Goal: Task Accomplishment & Management: Manage account settings

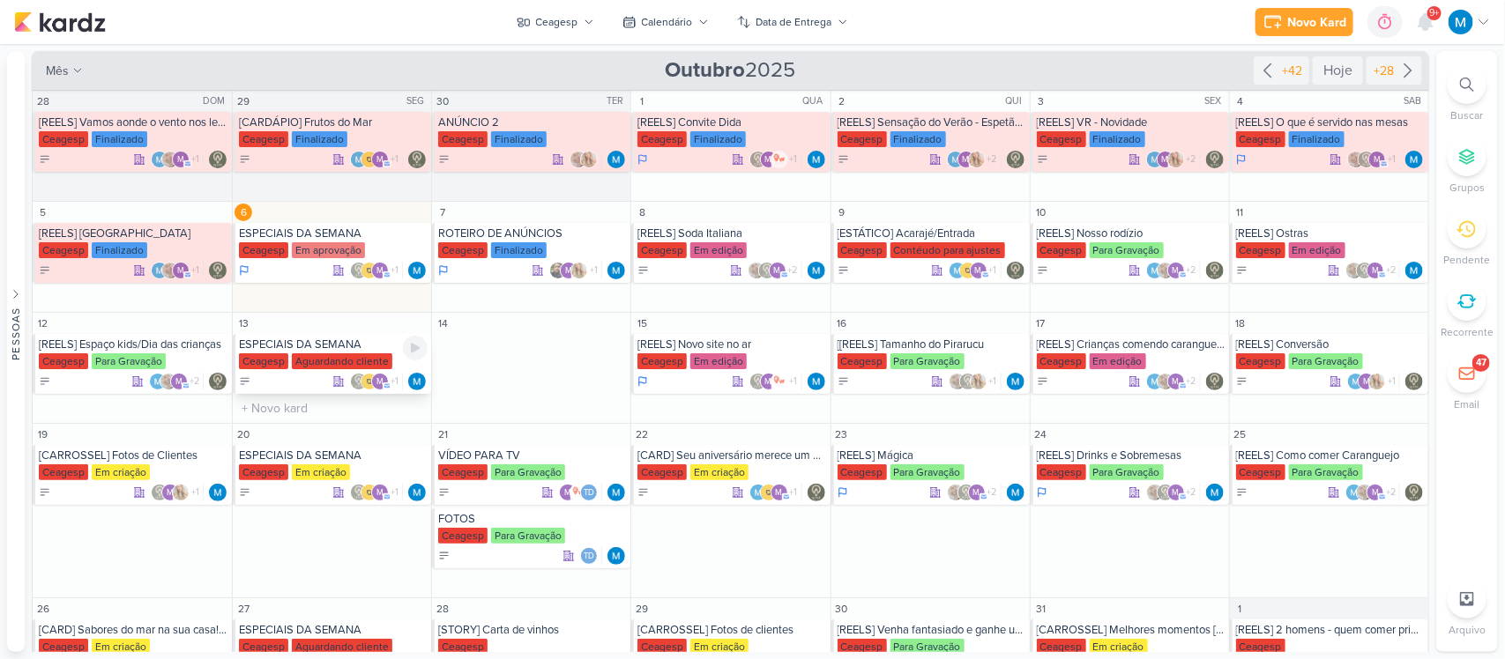
click at [345, 345] on div "ESPECIAIS DA SEMANA" at bounding box center [333, 345] width 189 height 14
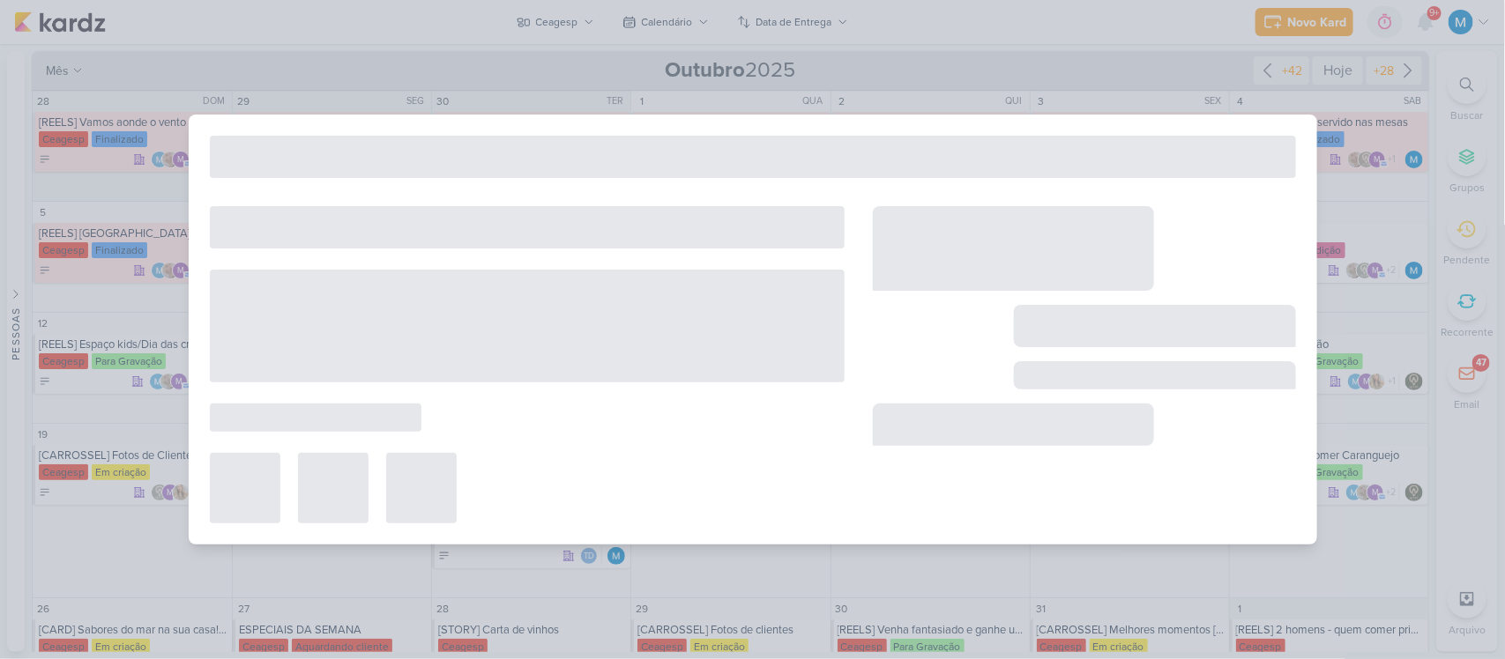
type input "[DATE] 23:59"
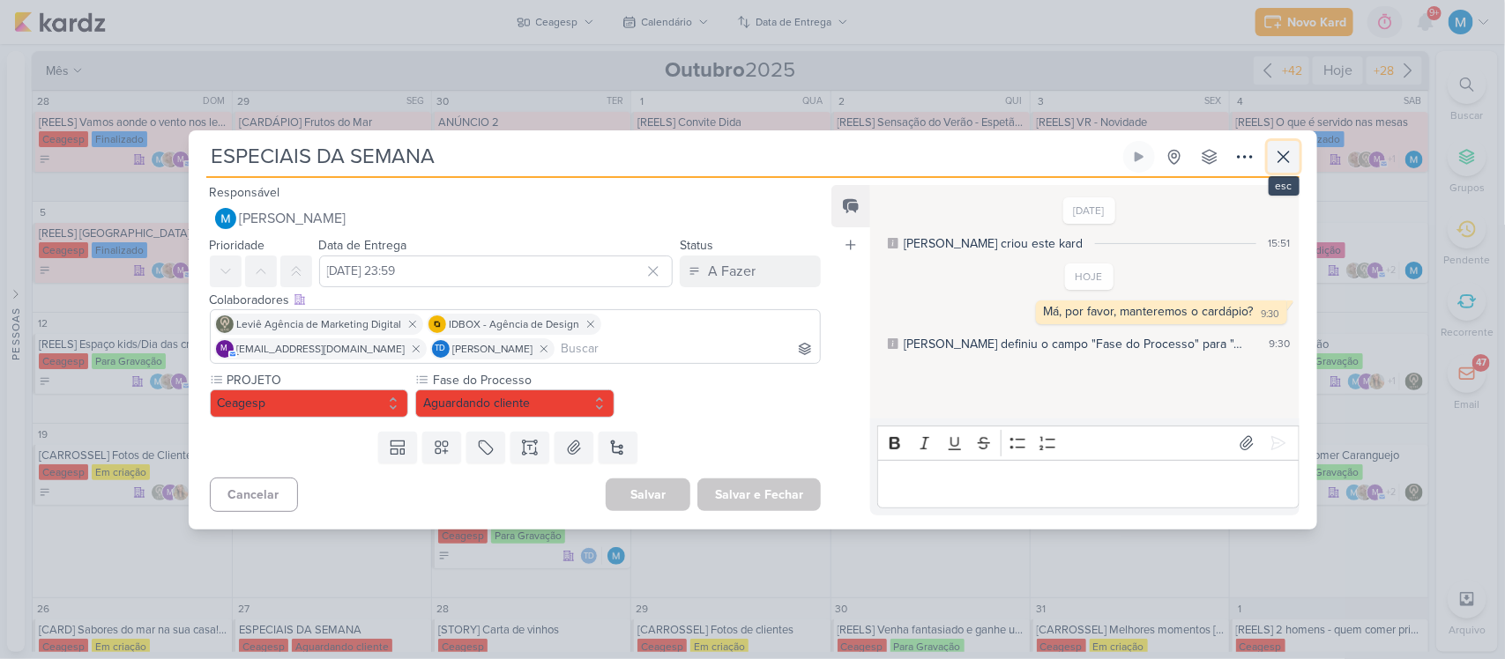
click at [1279, 153] on icon at bounding box center [1283, 157] width 11 height 11
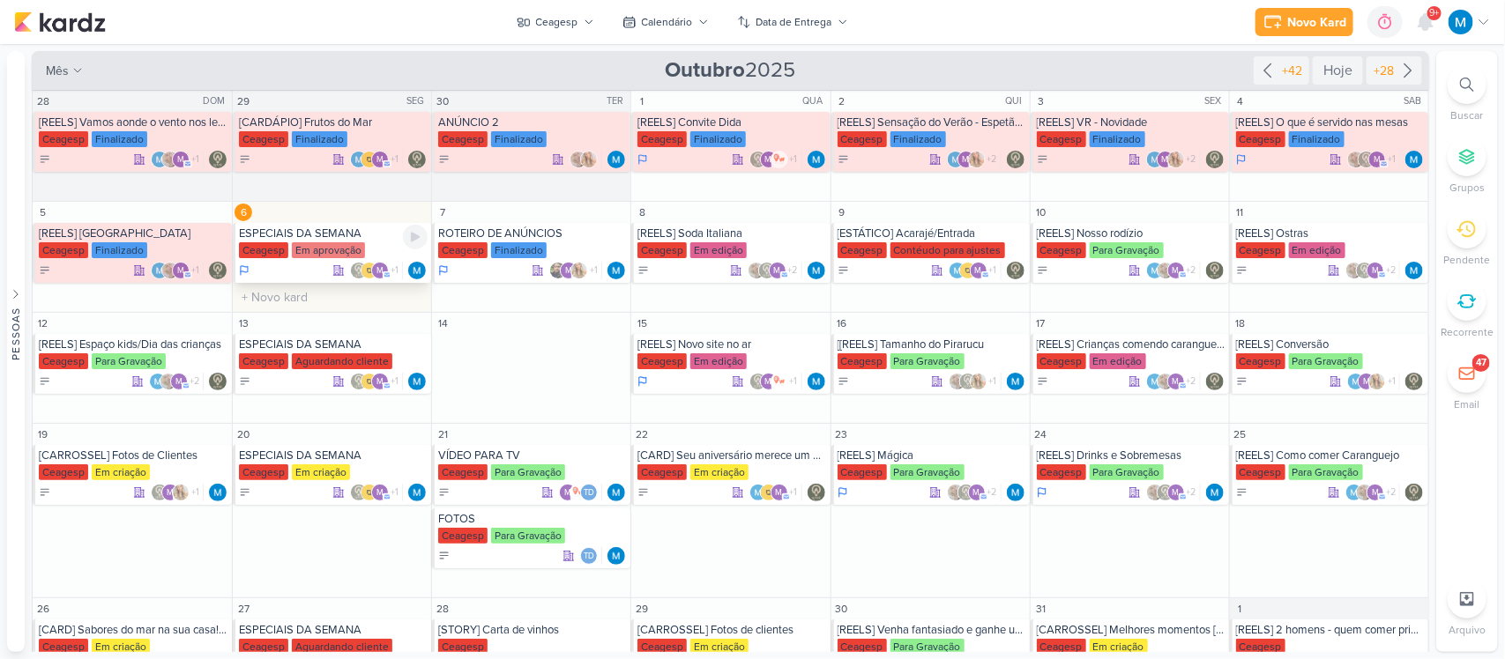
click at [287, 232] on div "ESPECIAIS DA SEMANA" at bounding box center [333, 234] width 189 height 14
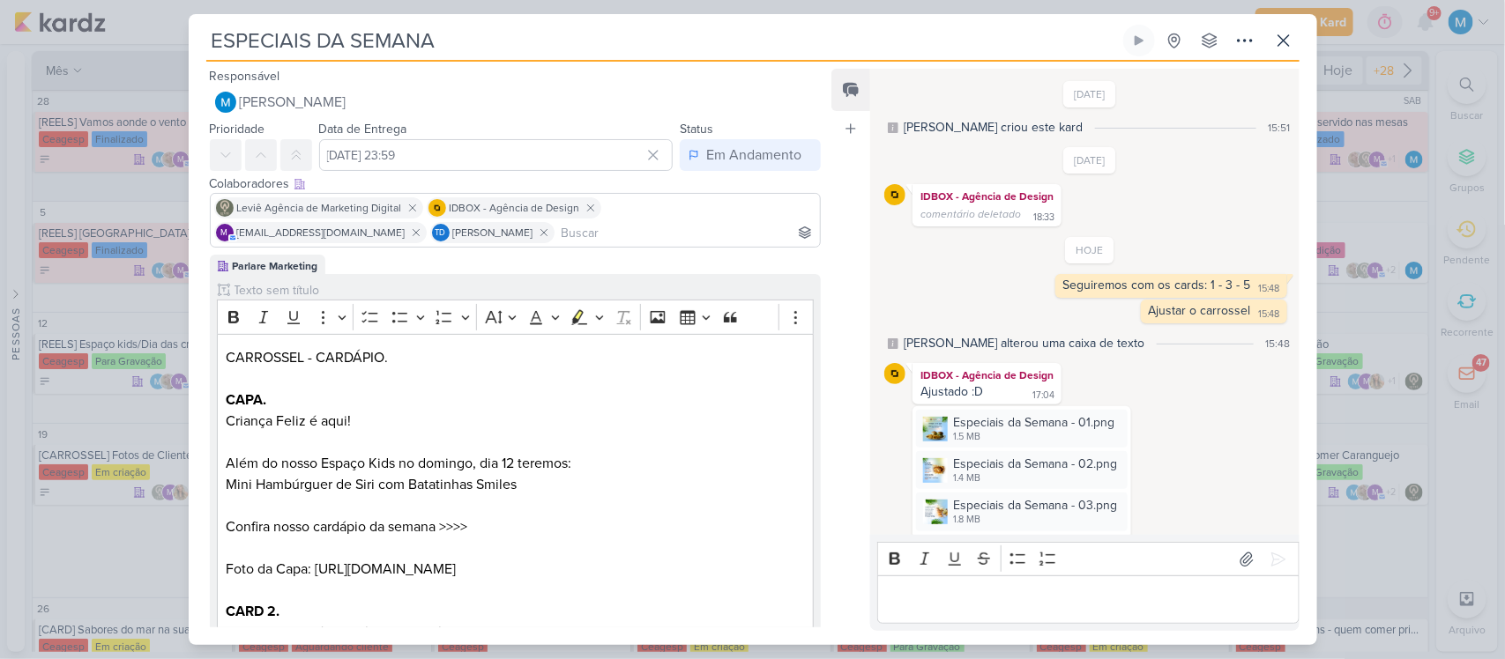
scroll to position [24, 0]
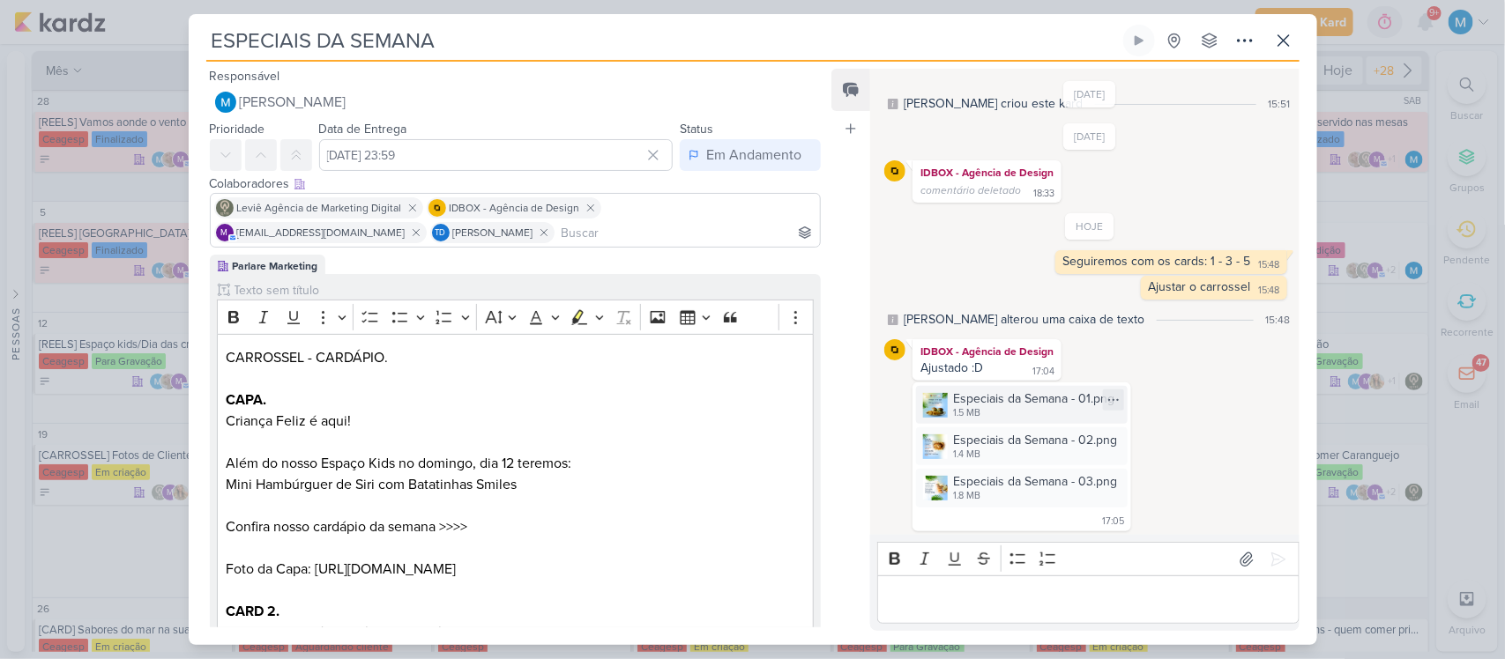
click at [936, 401] on img at bounding box center [935, 405] width 25 height 25
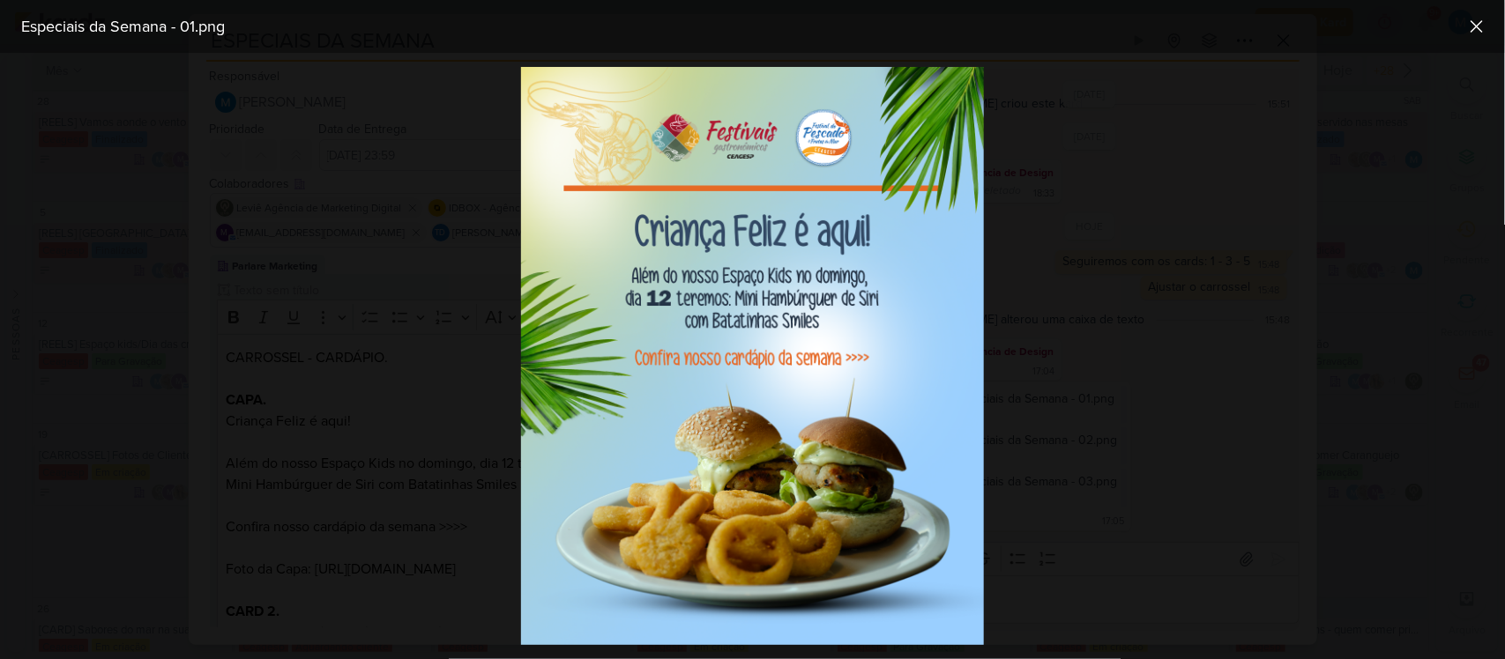
click at [1085, 248] on div at bounding box center [752, 356] width 1505 height 607
click at [1109, 381] on div at bounding box center [752, 356] width 1505 height 607
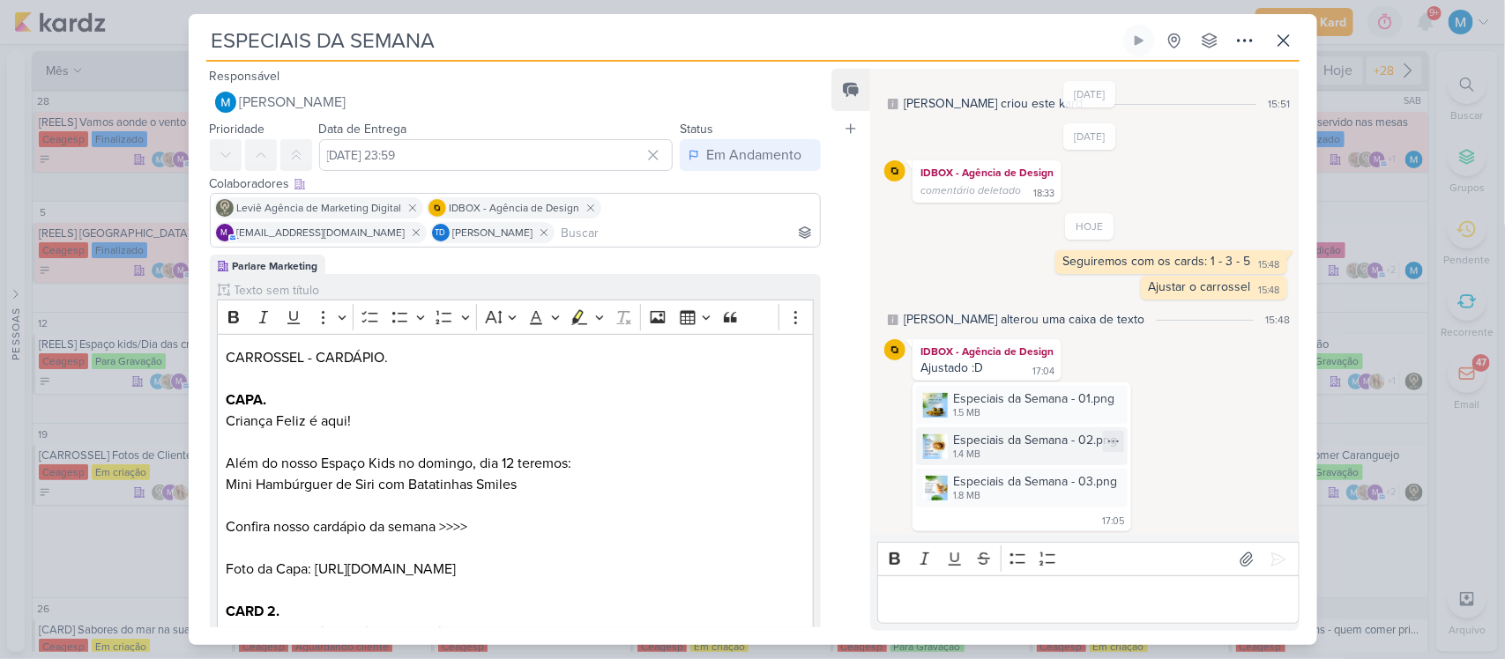
click at [928, 450] on img at bounding box center [935, 447] width 25 height 25
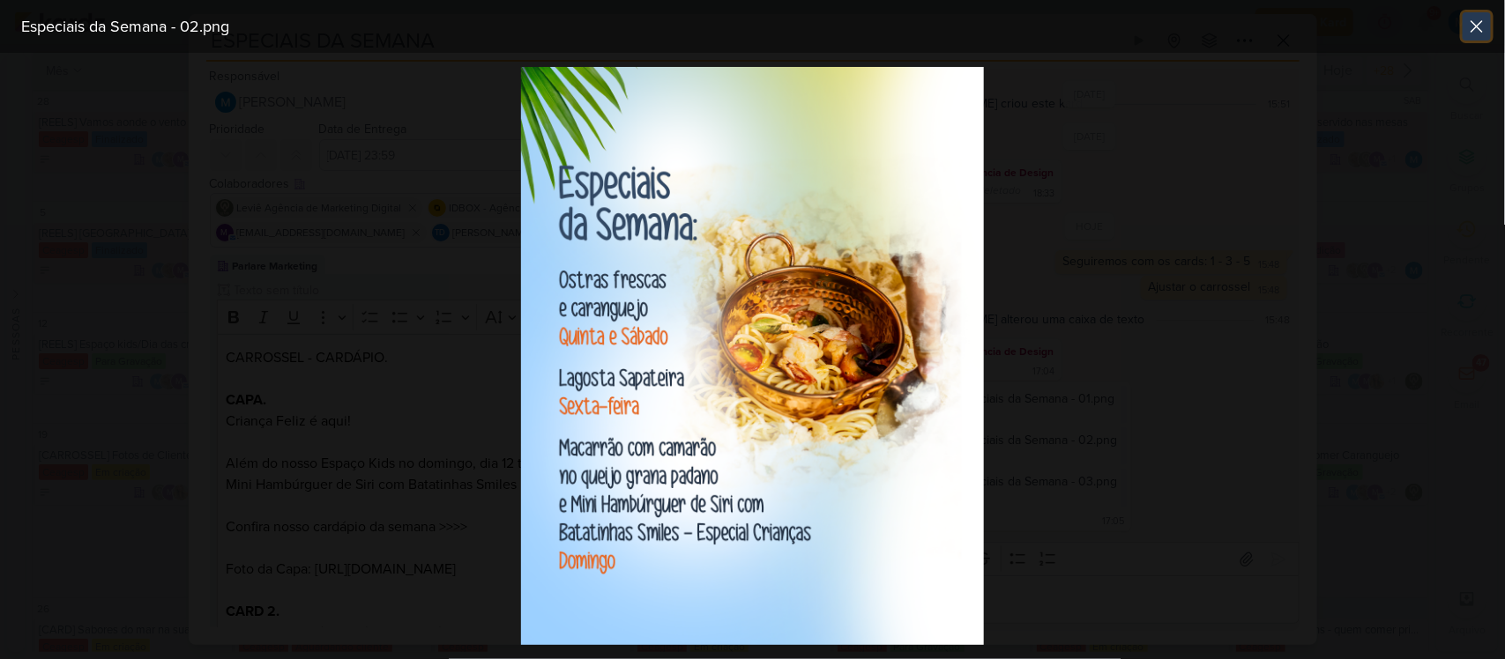
click at [1484, 24] on icon at bounding box center [1476, 26] width 21 height 21
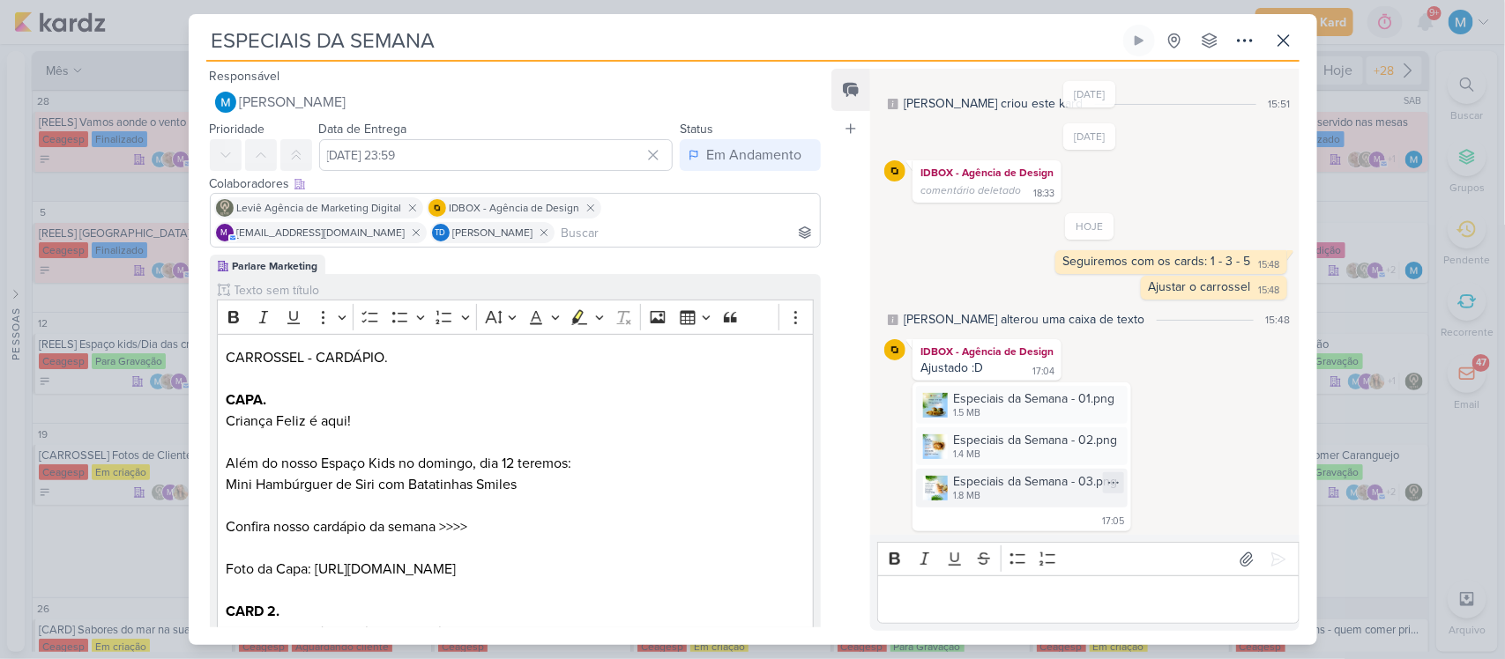
click at [937, 485] on img at bounding box center [935, 488] width 25 height 25
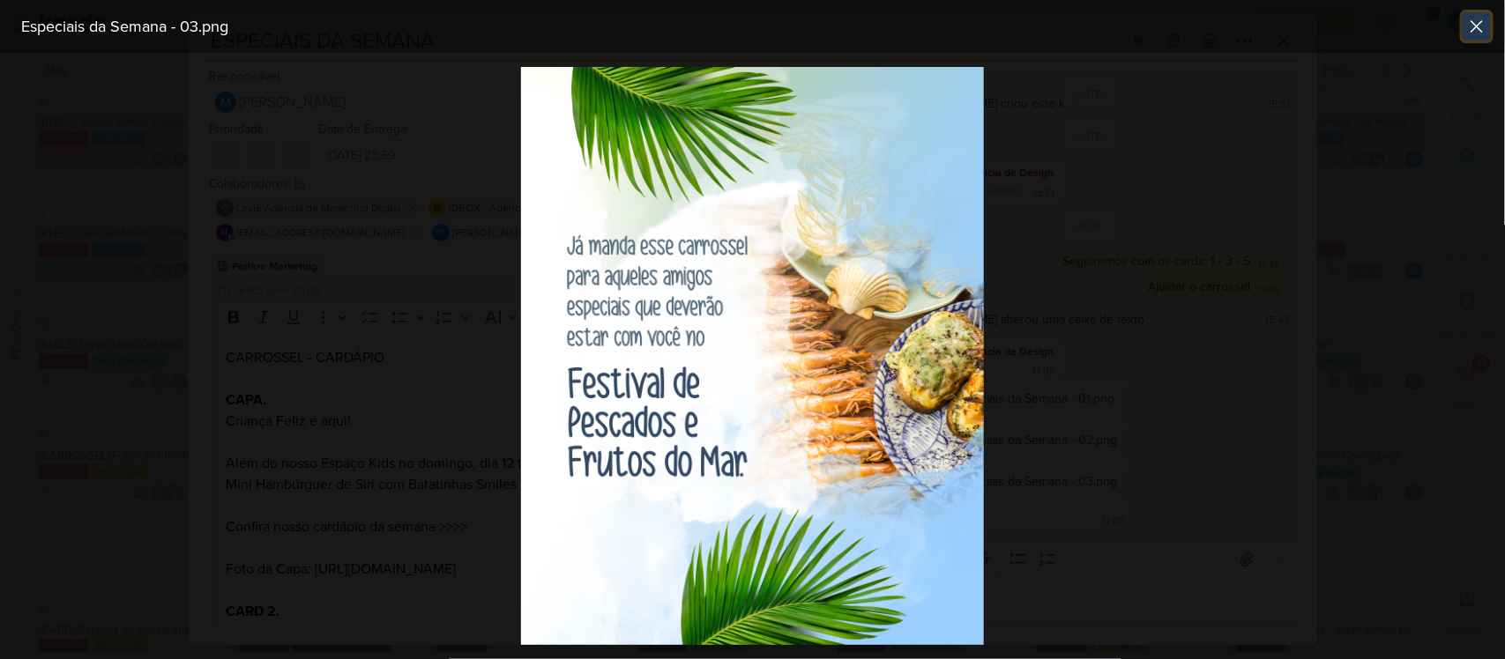
click at [1481, 18] on icon at bounding box center [1476, 26] width 21 height 21
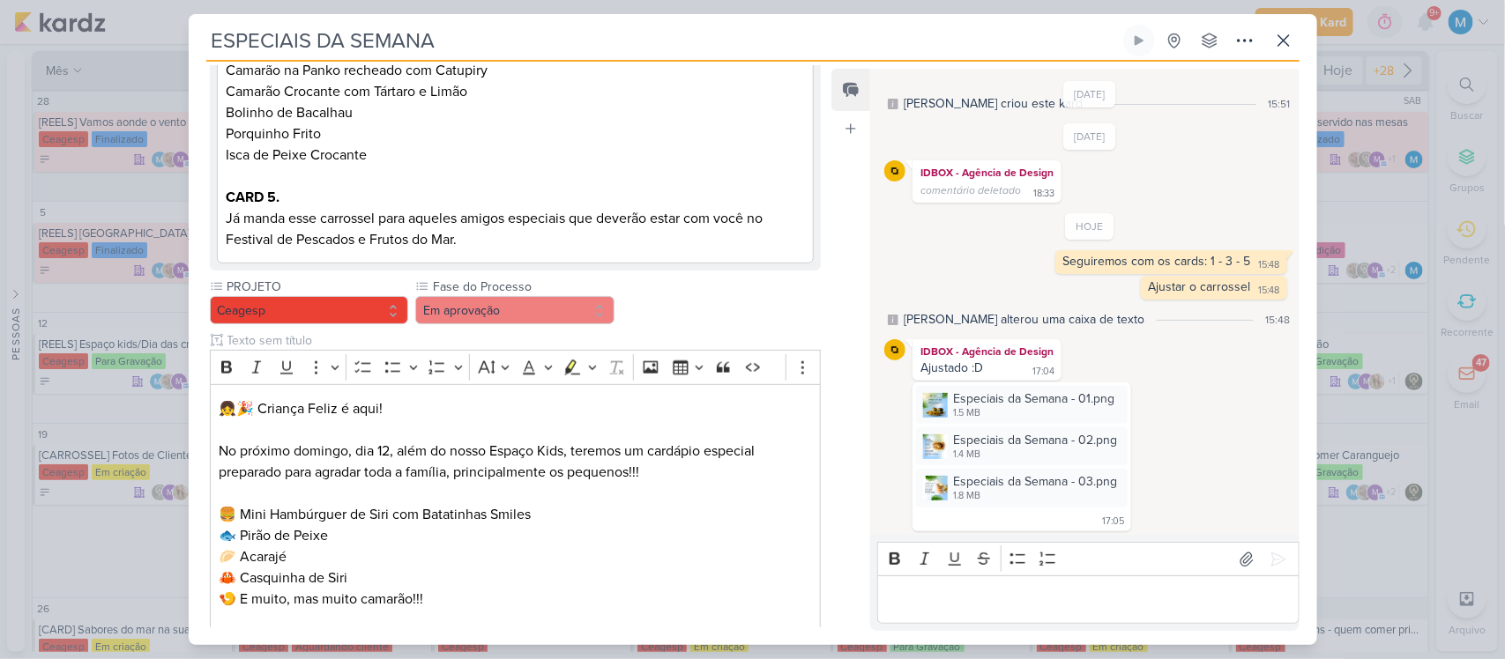
scroll to position [1121, 0]
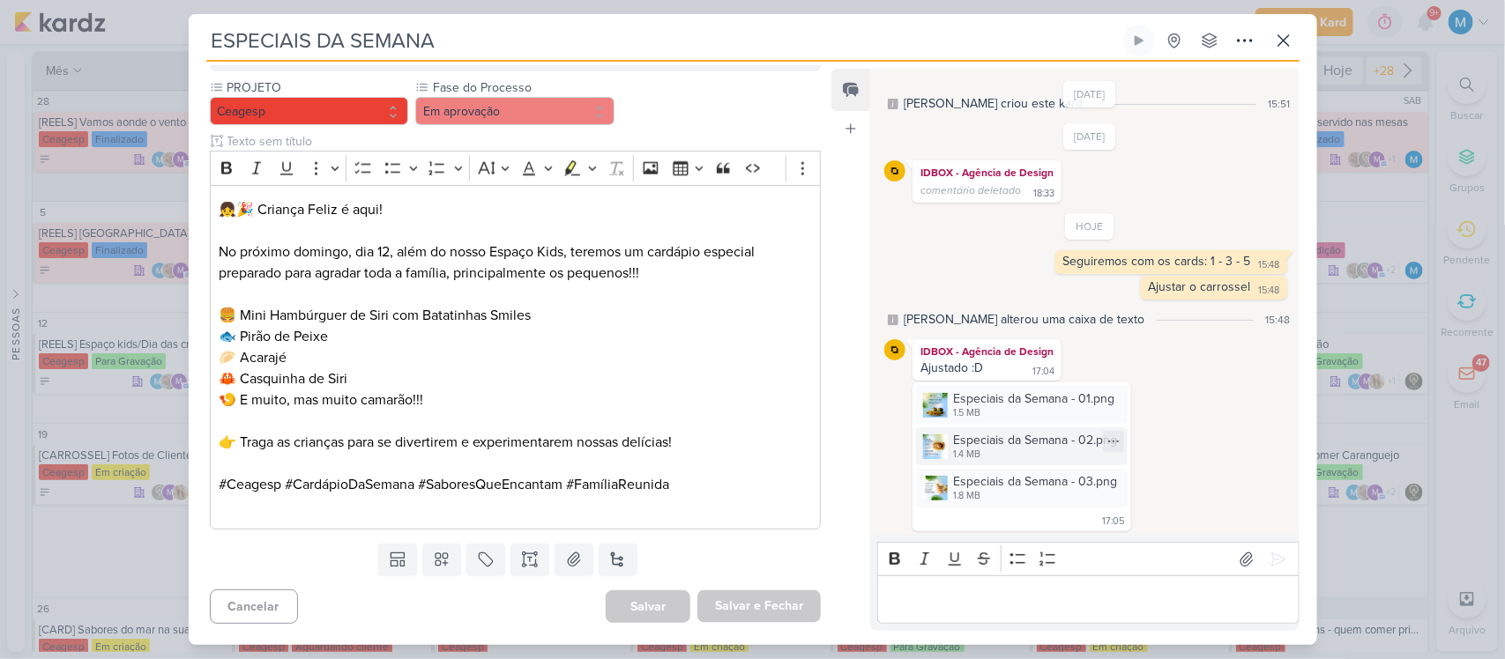
click at [934, 445] on img at bounding box center [935, 447] width 25 height 25
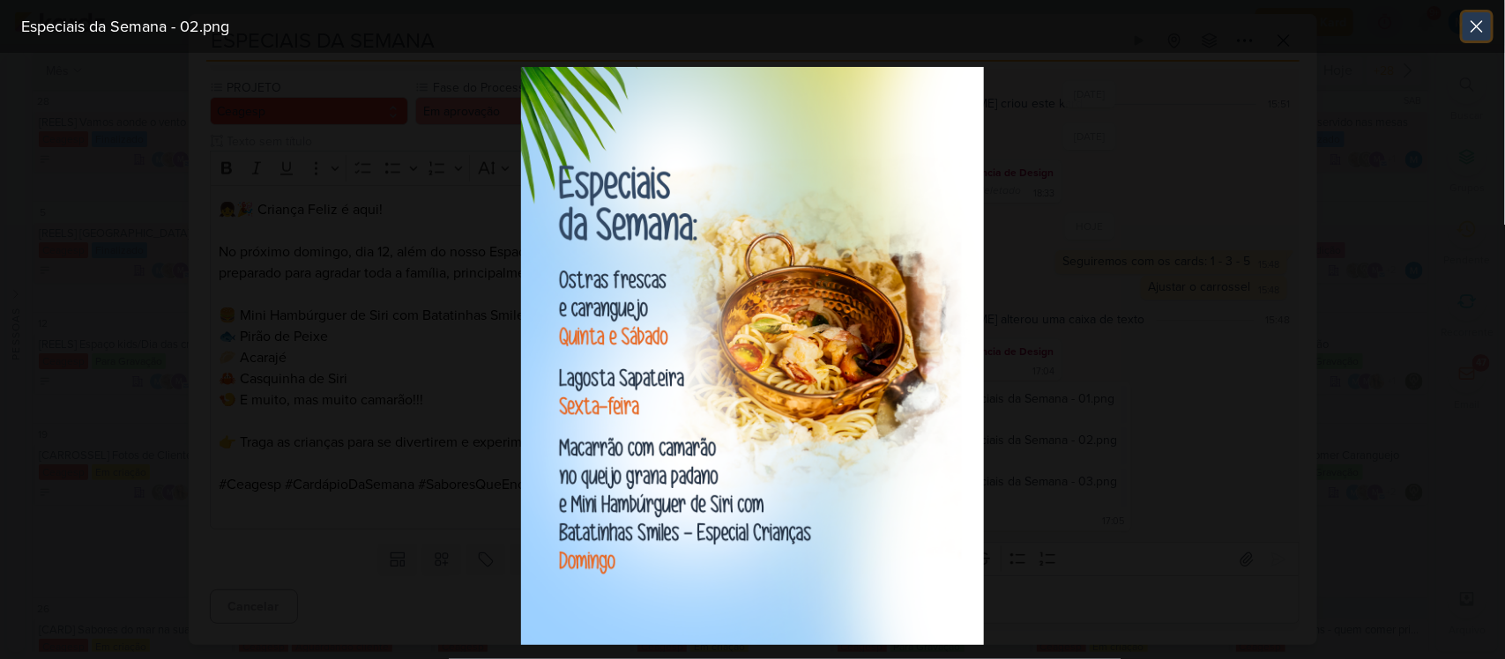
click at [1477, 33] on icon at bounding box center [1476, 26] width 21 height 21
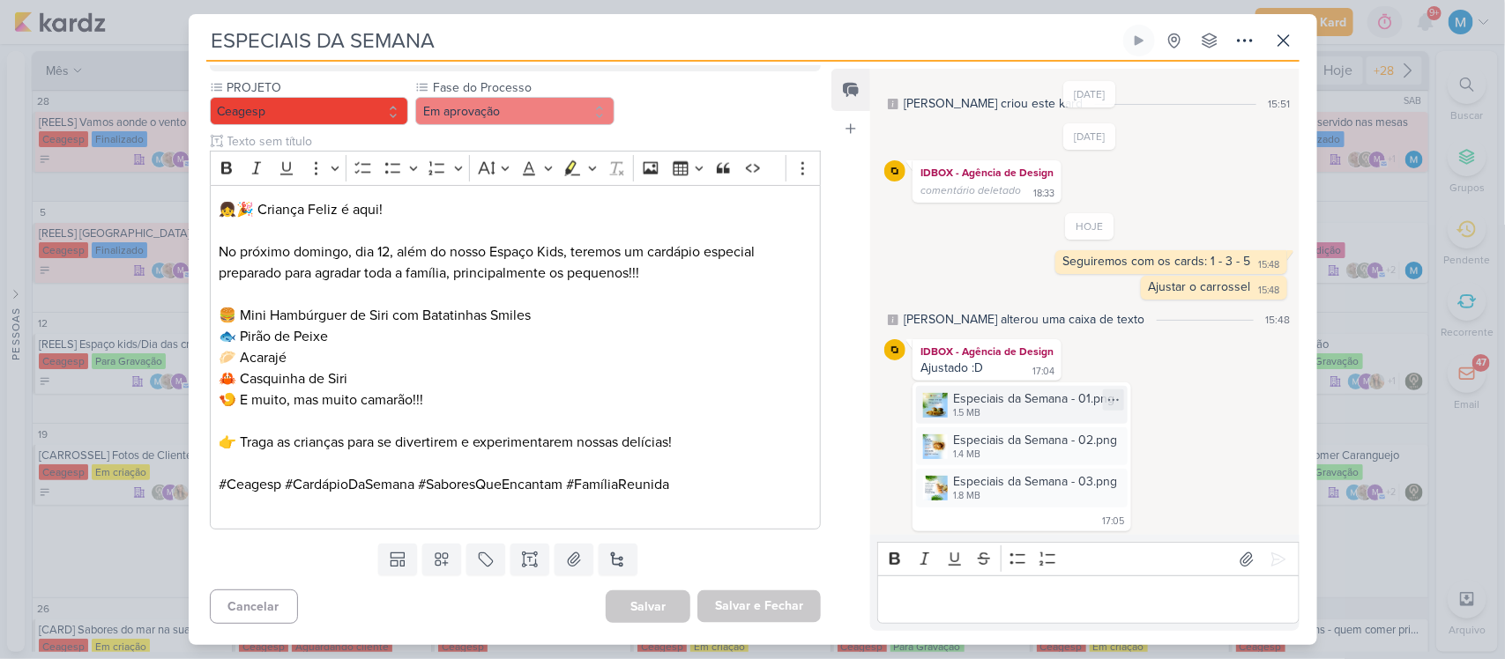
click at [939, 393] on img at bounding box center [935, 405] width 25 height 25
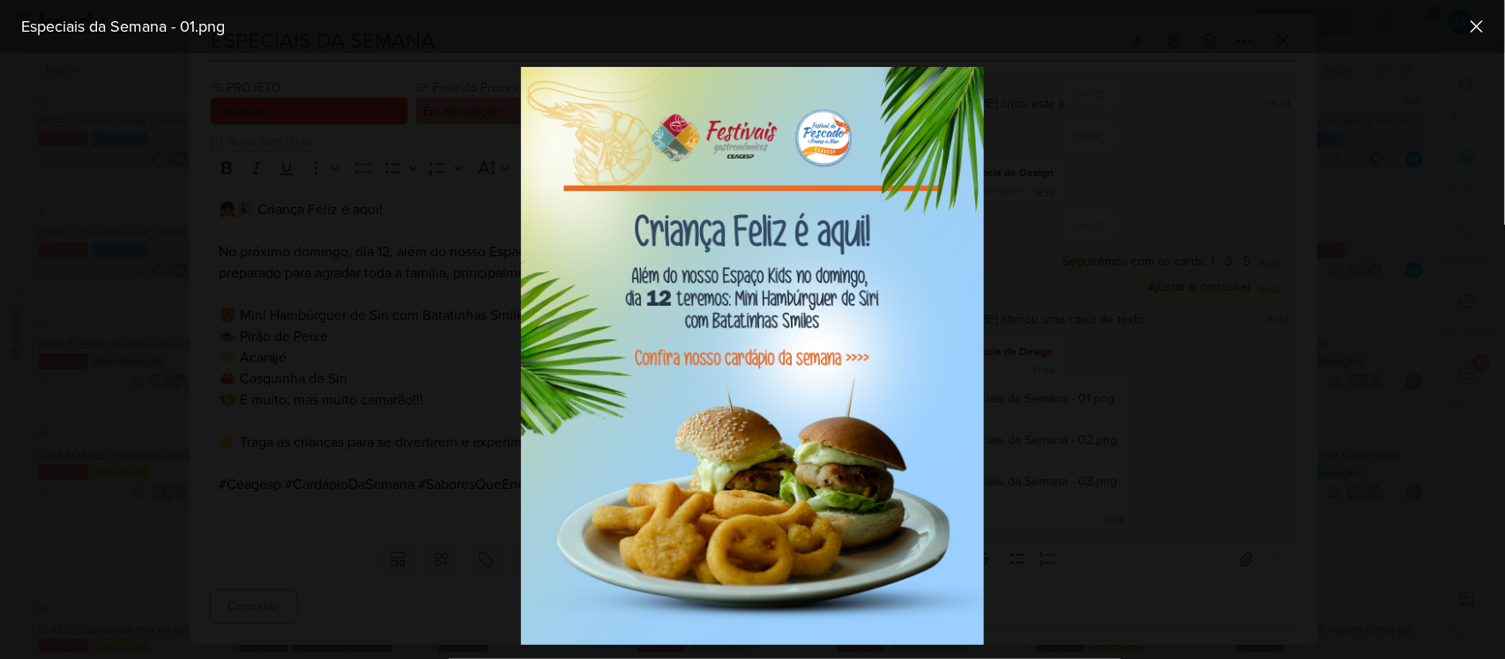
click at [1051, 375] on div at bounding box center [752, 356] width 1505 height 607
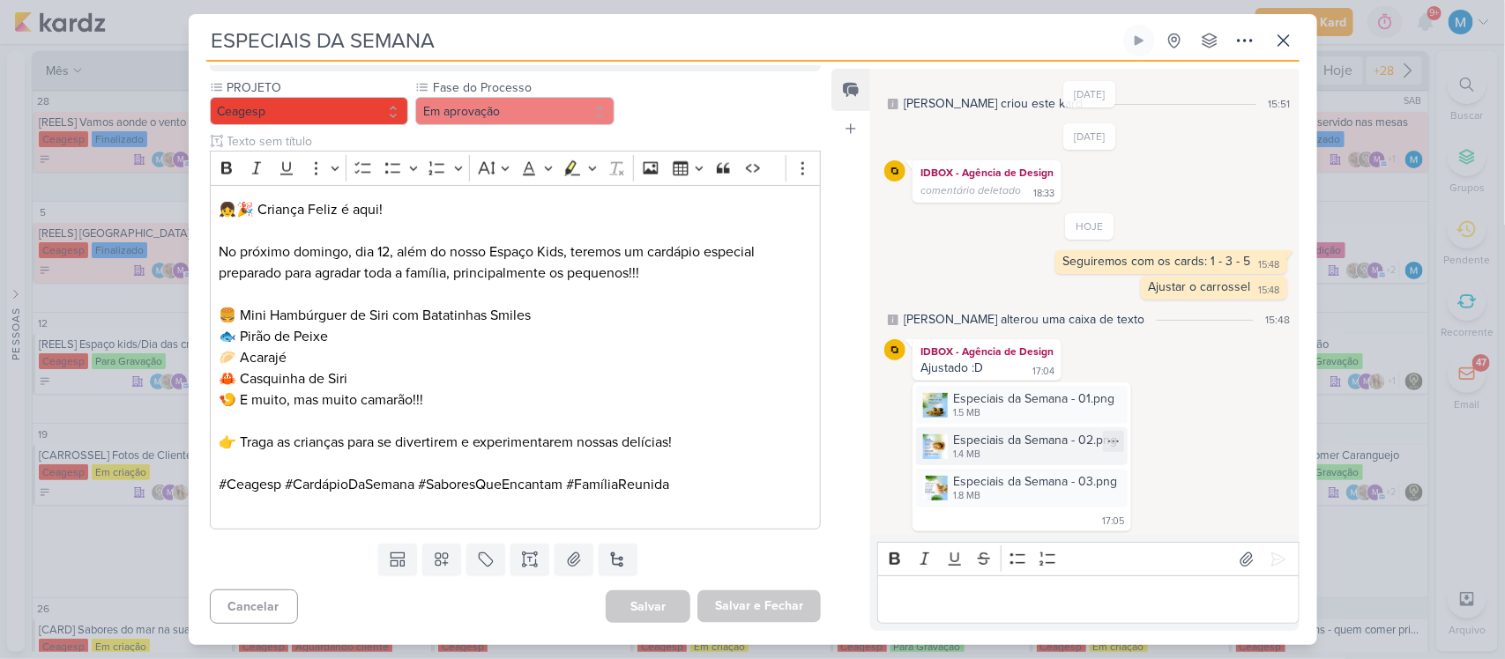
click at [927, 445] on img at bounding box center [935, 447] width 25 height 25
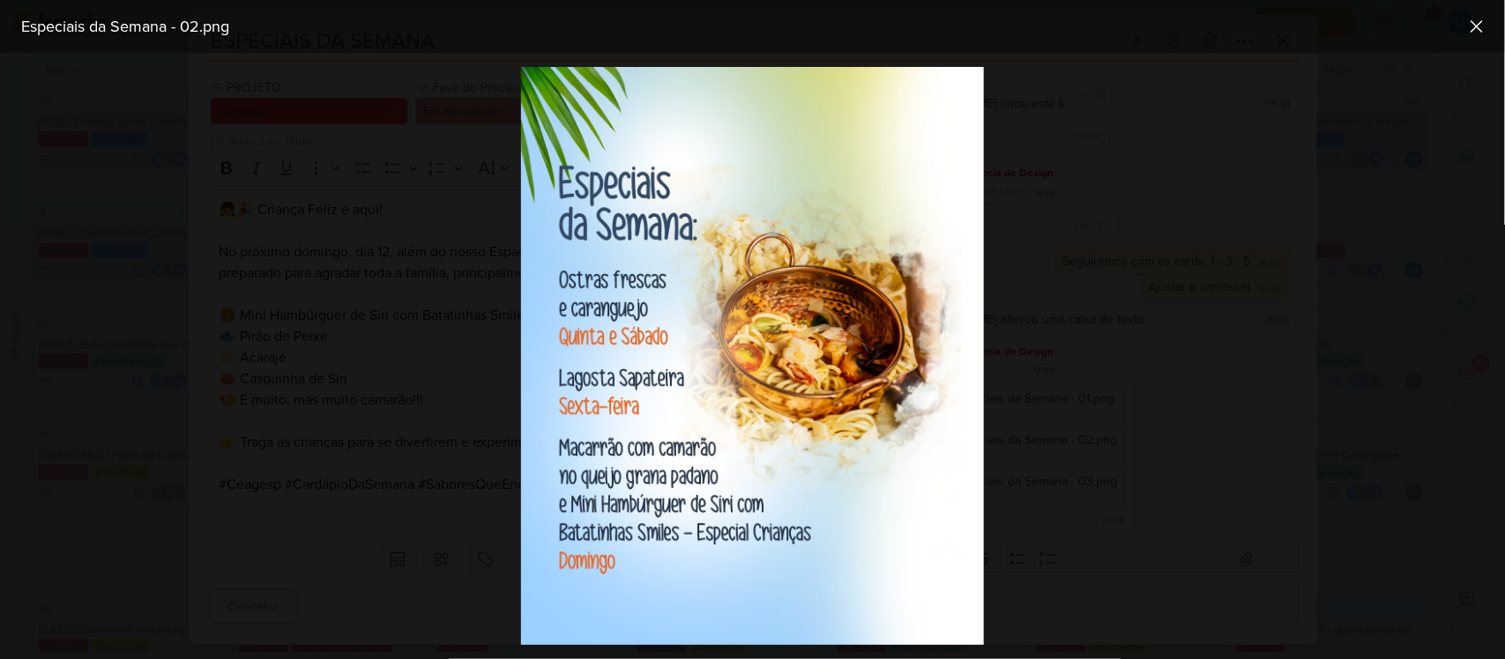
click at [1126, 379] on div at bounding box center [752, 356] width 1505 height 607
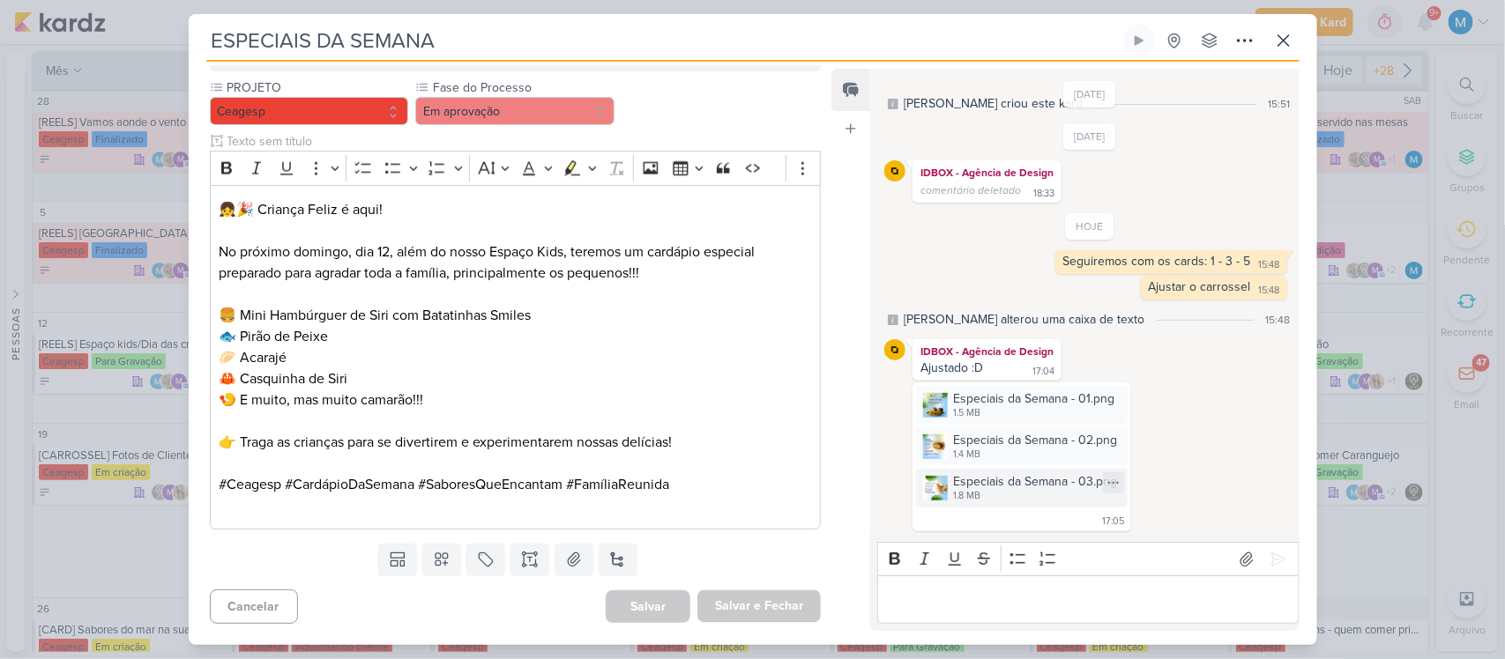
click at [934, 479] on img at bounding box center [935, 488] width 25 height 25
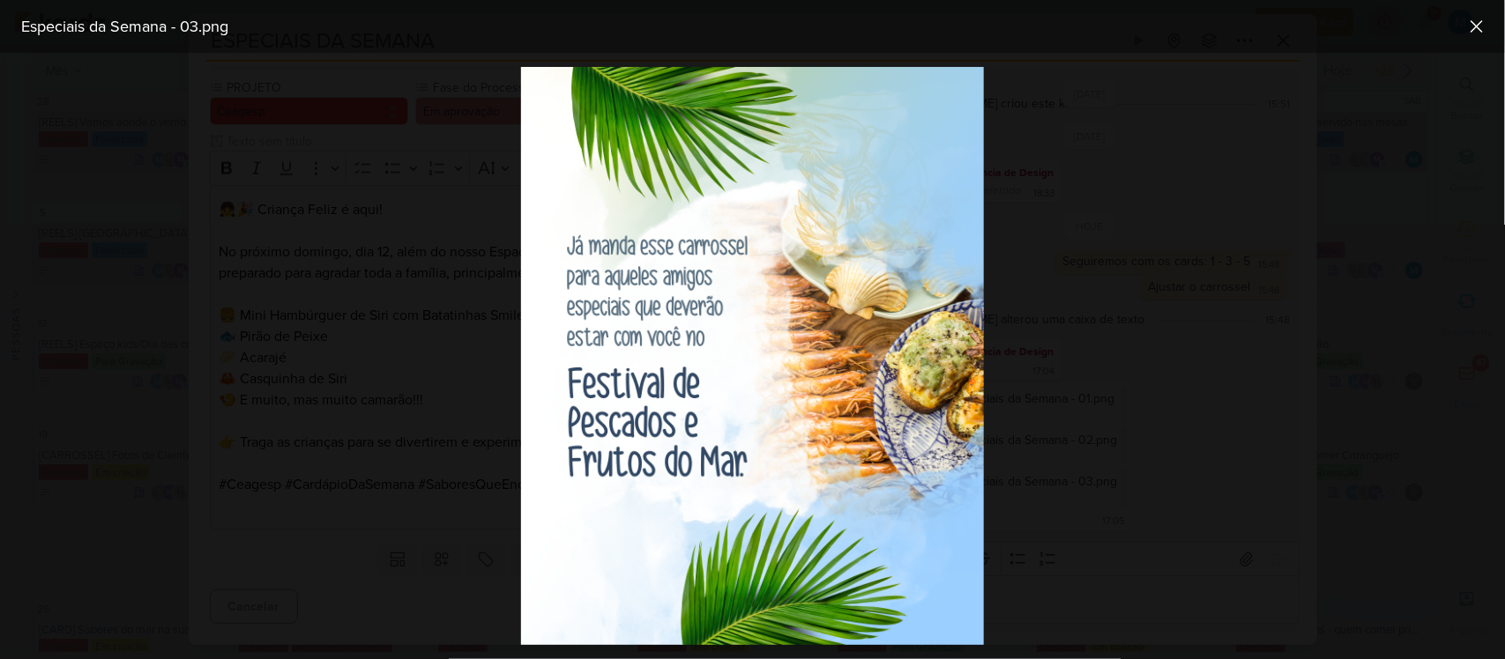
click at [1135, 385] on div at bounding box center [752, 356] width 1505 height 607
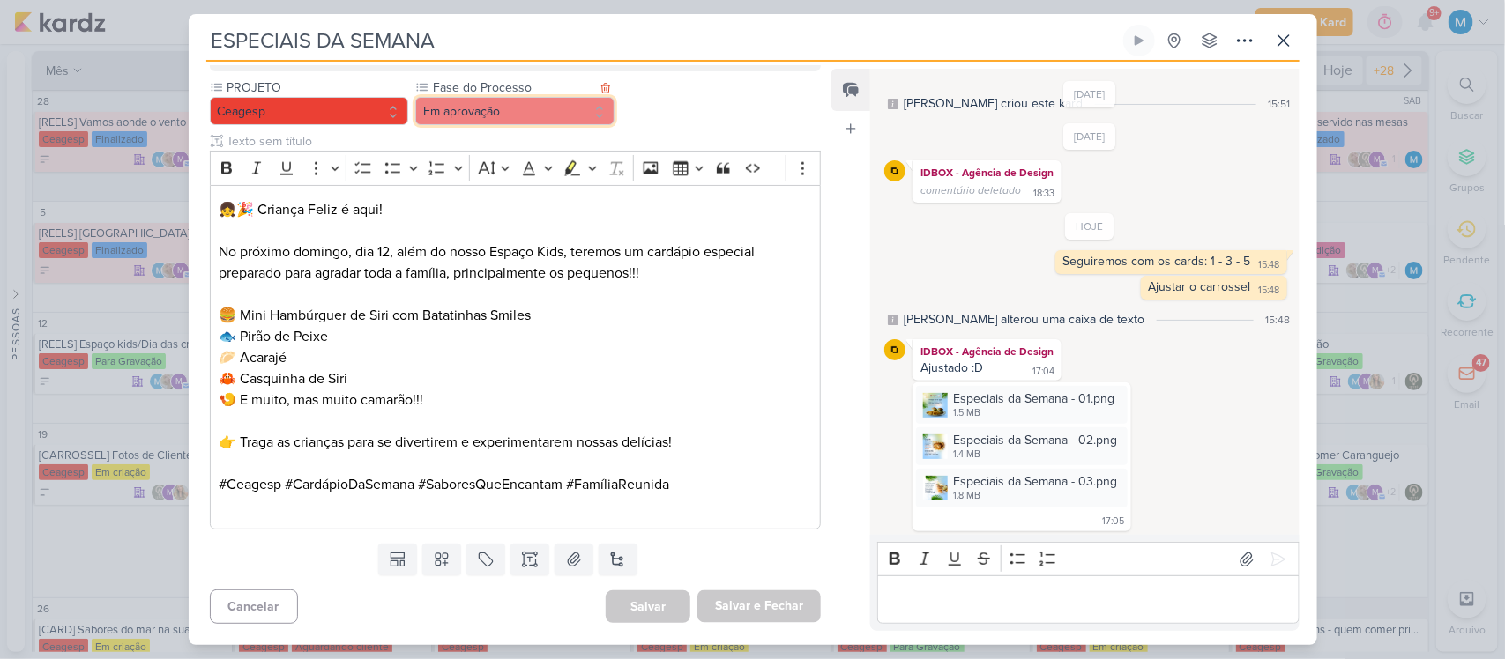
click at [517, 115] on button "Em aprovação" at bounding box center [514, 111] width 199 height 28
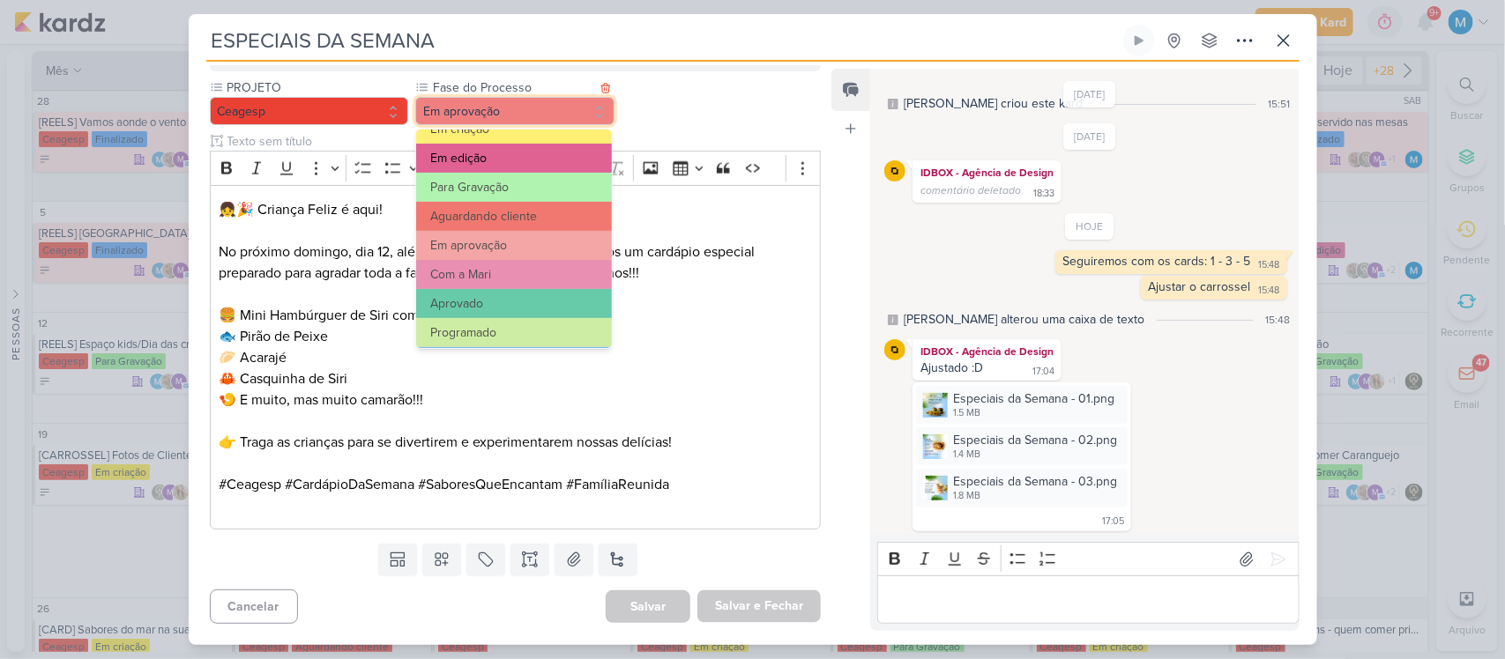
scroll to position [146, 0]
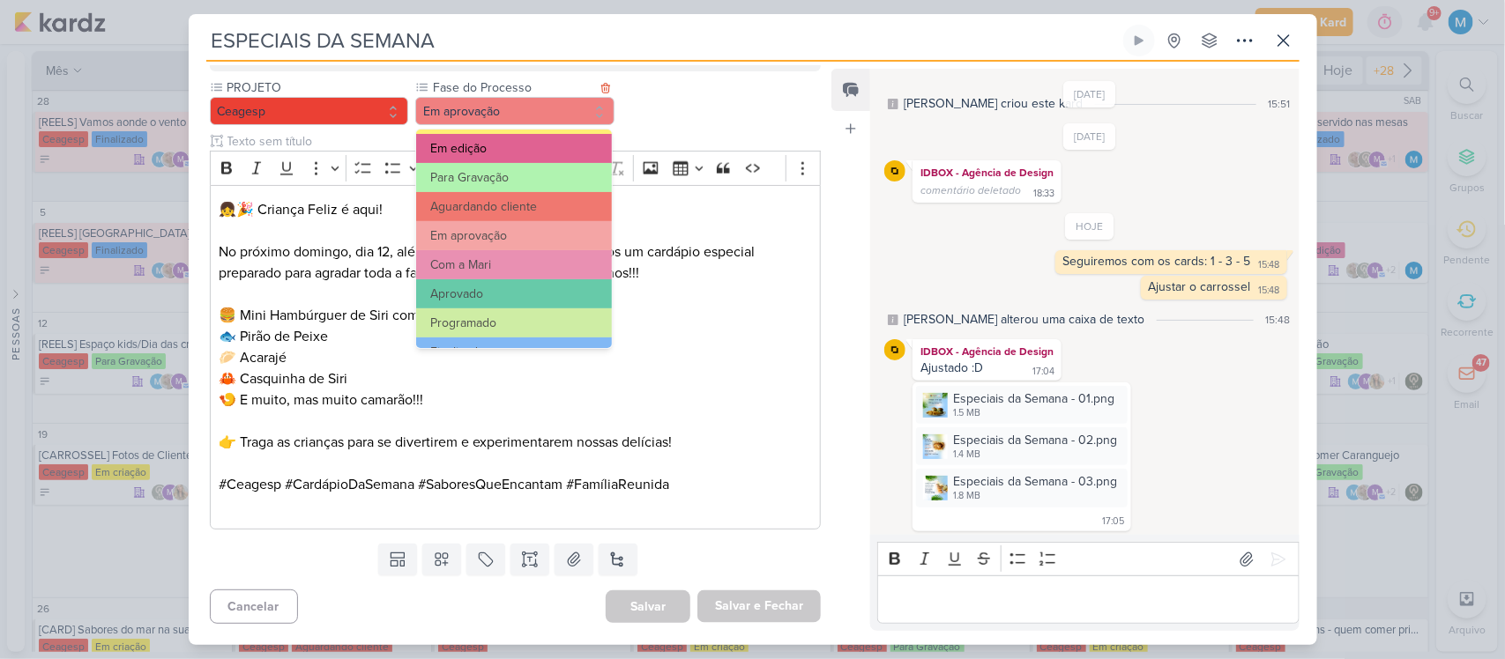
click at [501, 284] on button "Aprovado" at bounding box center [513, 293] width 195 height 29
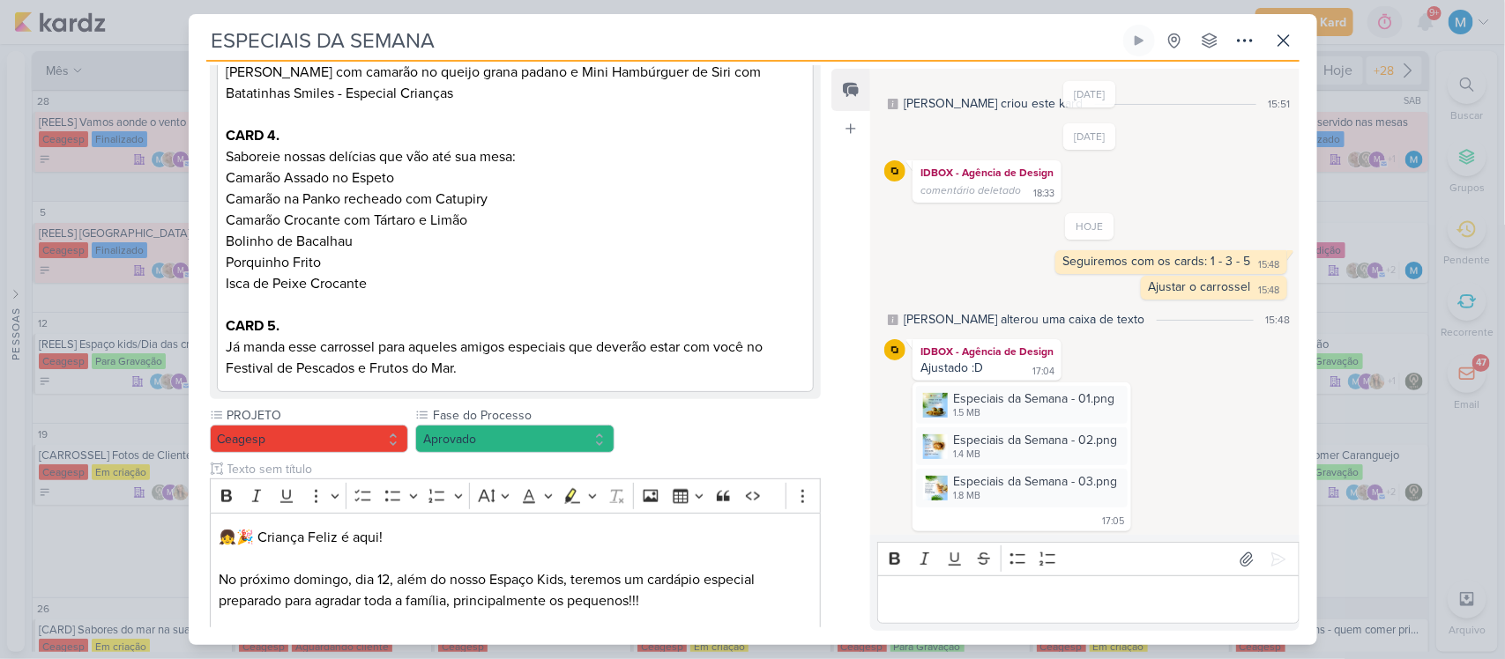
scroll to position [1121, 0]
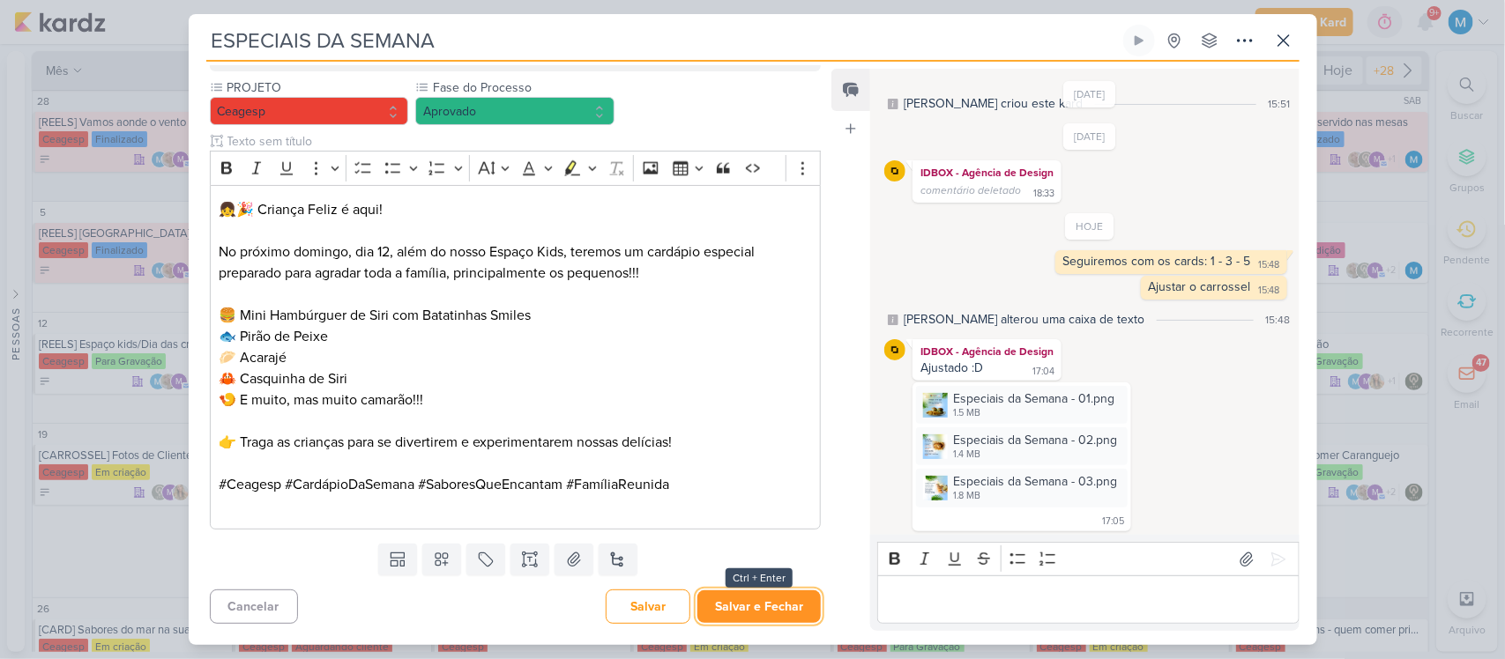
click at [770, 604] on button "Salvar e Fechar" at bounding box center [758, 607] width 123 height 33
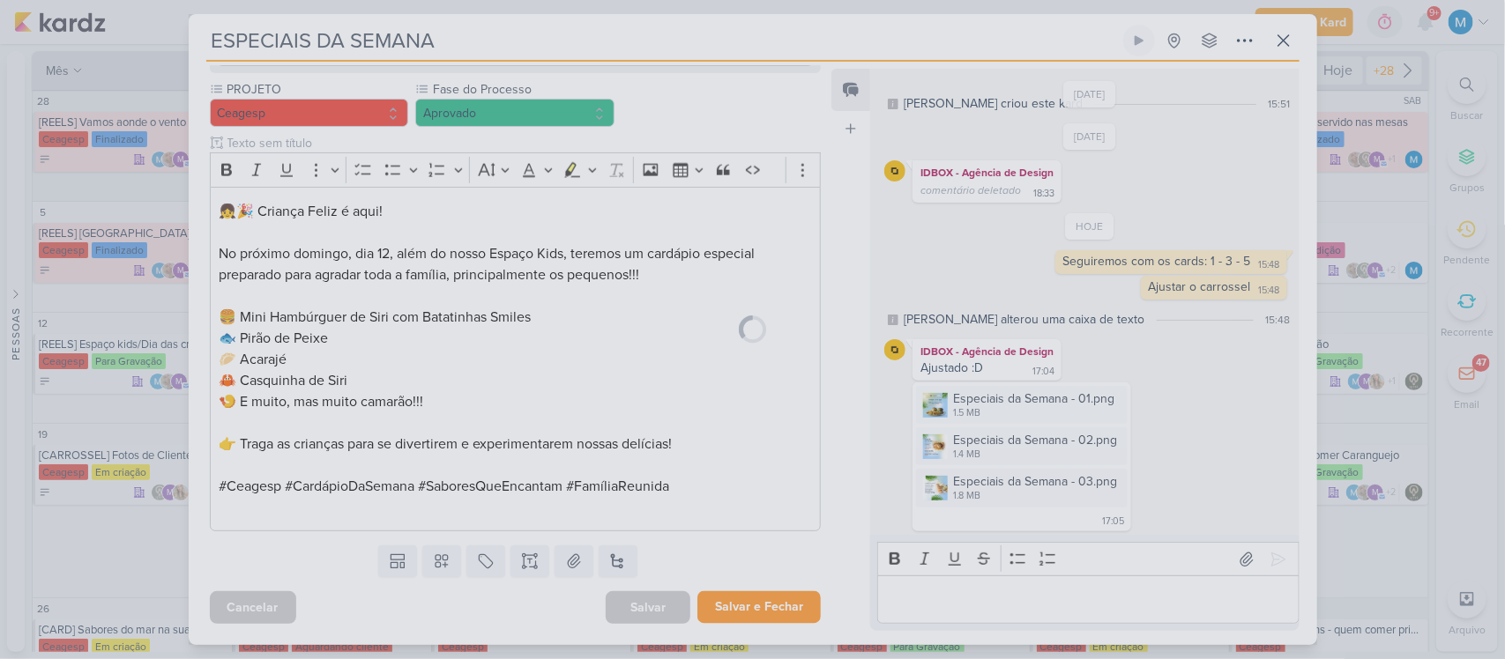
scroll to position [1120, 0]
